Goal: Information Seeking & Learning: Find specific page/section

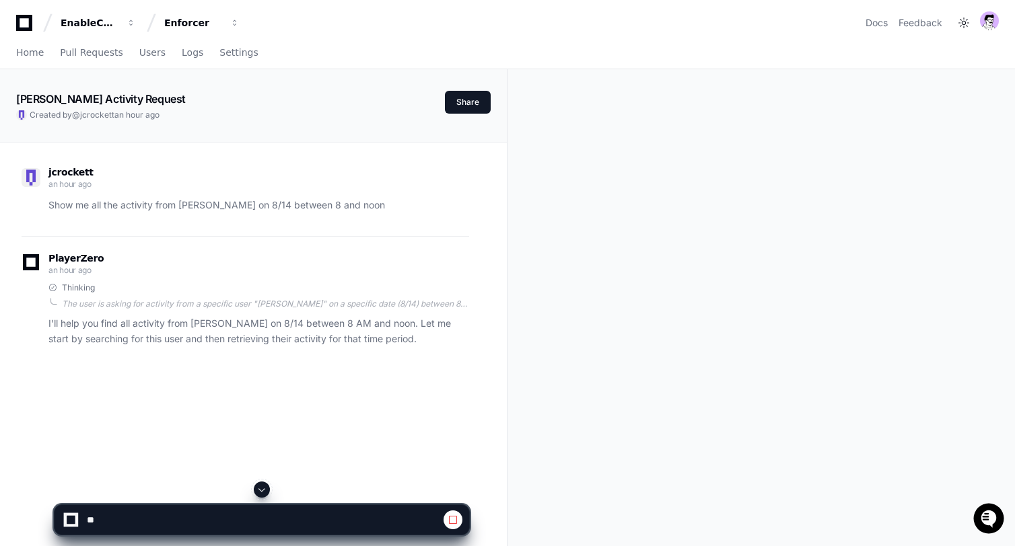
click at [214, 328] on p "I'll help you find all activity from [PERSON_NAME] on 8/14 between 8 AM and noo…" at bounding box center [258, 331] width 421 height 31
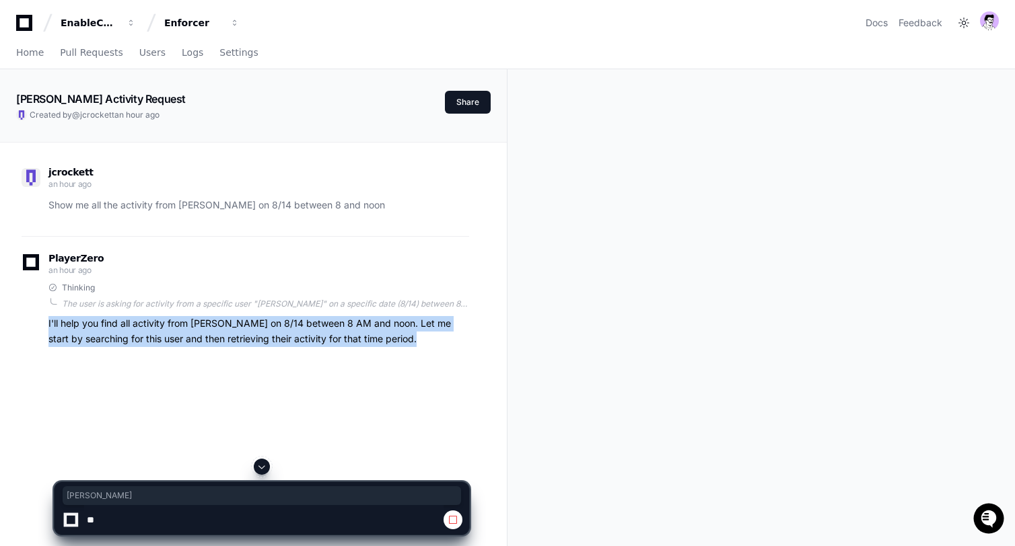
click at [214, 328] on p "I'll help you find all activity from [PERSON_NAME] on 8/14 between 8 AM and noo…" at bounding box center [258, 331] width 421 height 31
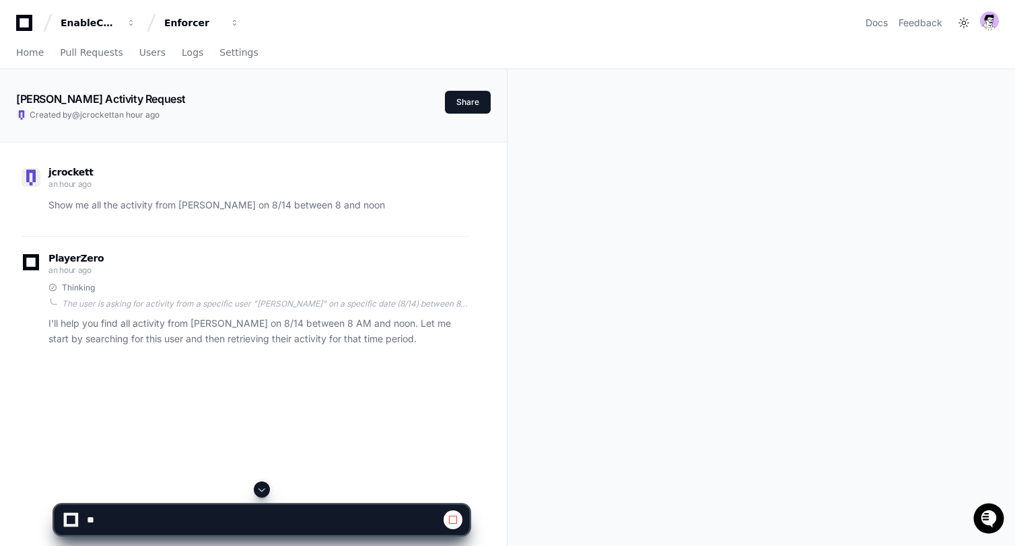
click at [165, 209] on p "Show me all the activity from [PERSON_NAME] on 8/14 between 8 and noon" at bounding box center [258, 205] width 421 height 15
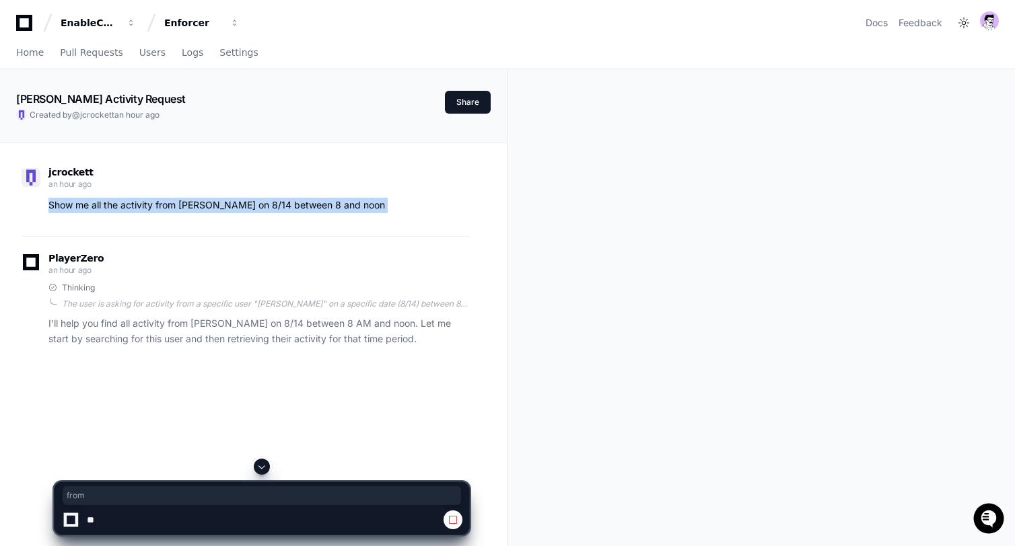
click at [165, 209] on p "Show me all the activity from [PERSON_NAME] on 8/14 between 8 and noon" at bounding box center [258, 205] width 421 height 15
copy div "Show me all the activity from [PERSON_NAME] on 8/14 between 8 and noon"
click at [33, 50] on span "Home" at bounding box center [30, 52] width 28 height 8
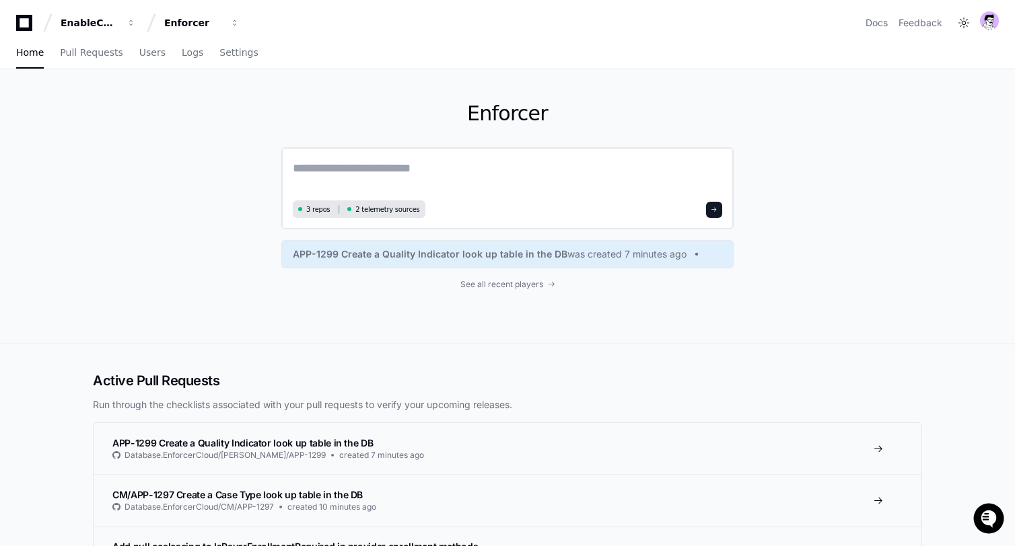
click at [390, 184] on textarea at bounding box center [507, 178] width 429 height 38
paste textarea "**********"
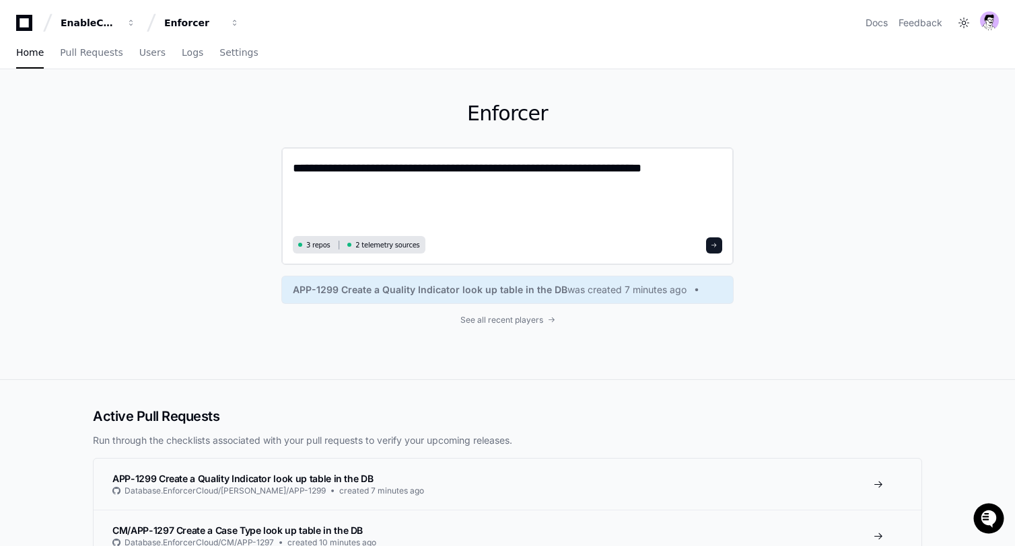
type textarea "**********"
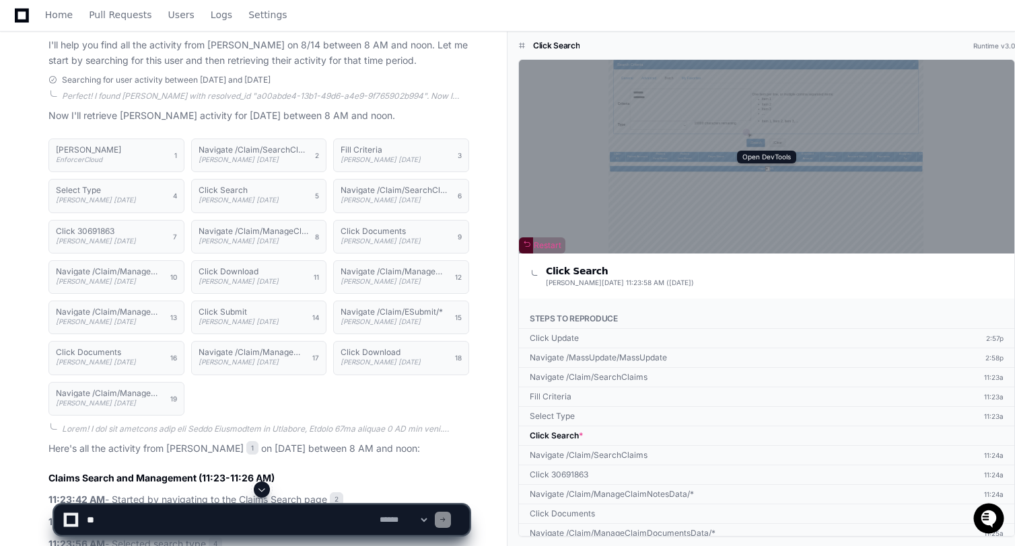
click at [633, 184] on div "Open DevTools" at bounding box center [766, 157] width 495 height 194
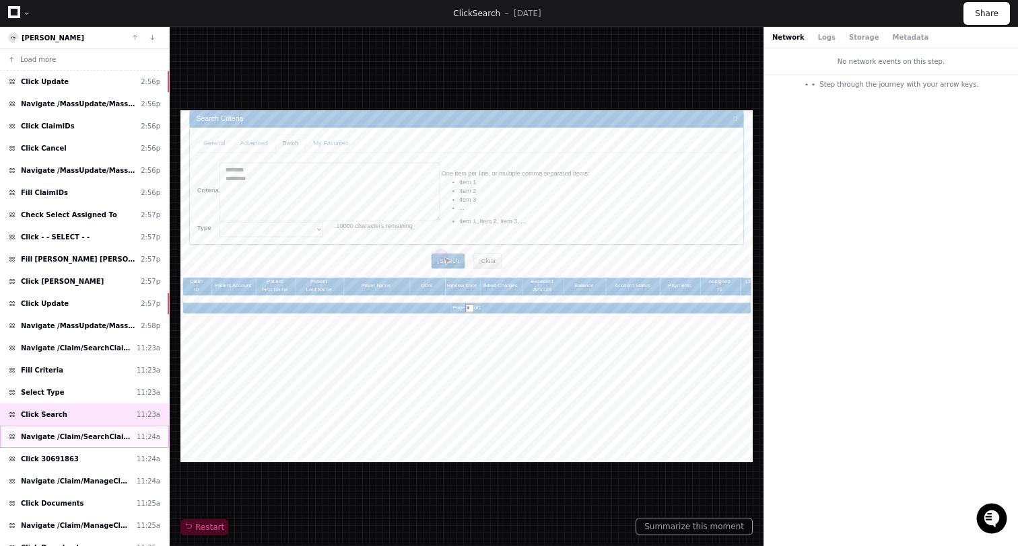
click at [56, 436] on span "Navigate /Claim/SearchClaims" at bounding box center [76, 437] width 110 height 10
